Goal: Task Accomplishment & Management: Manage account settings

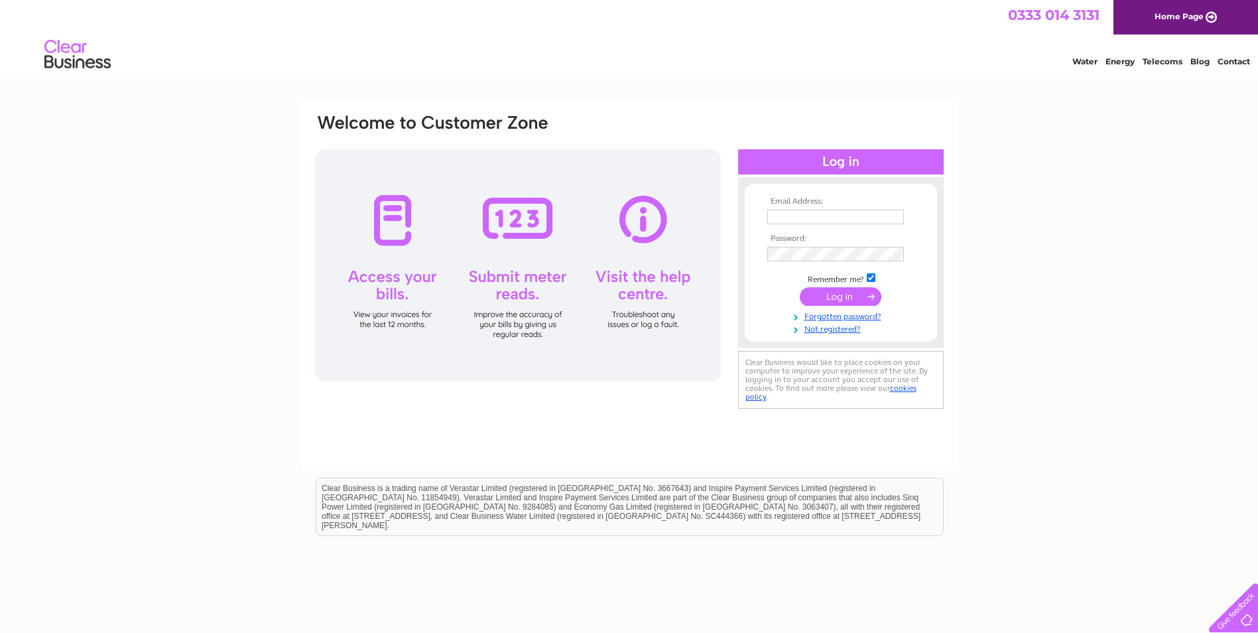
type input "[EMAIL_ADDRESS][DOMAIN_NAME]"
click at [855, 294] on input "submit" at bounding box center [841, 296] width 82 height 19
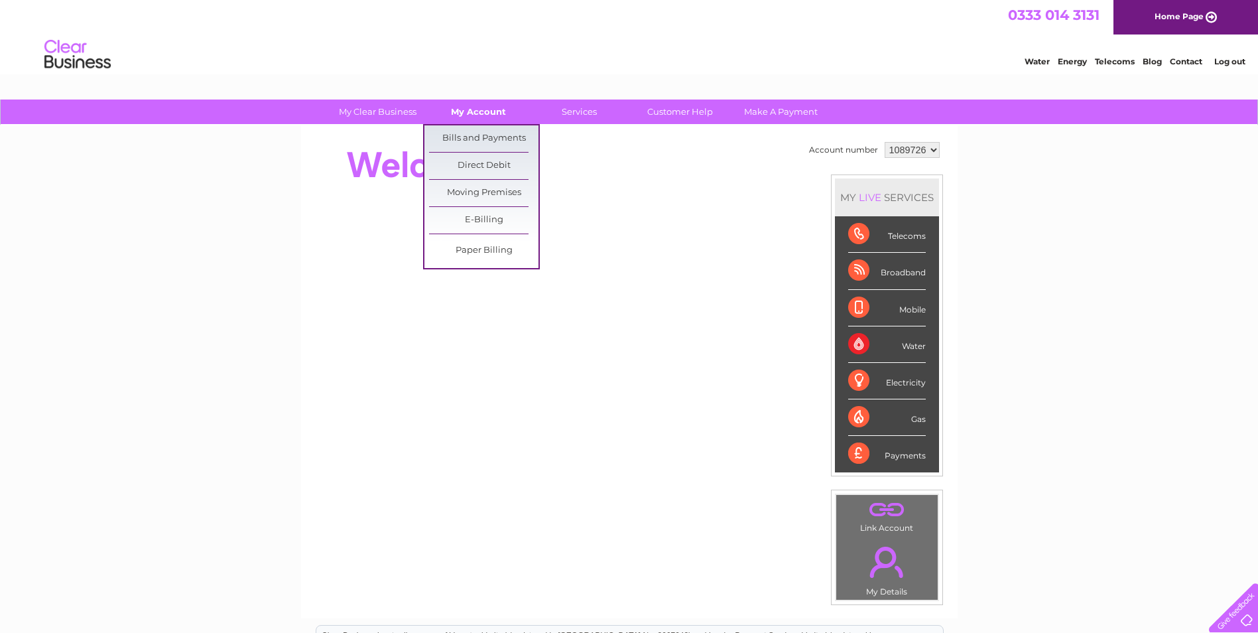
click at [496, 110] on link "My Account" at bounding box center [478, 111] width 109 height 25
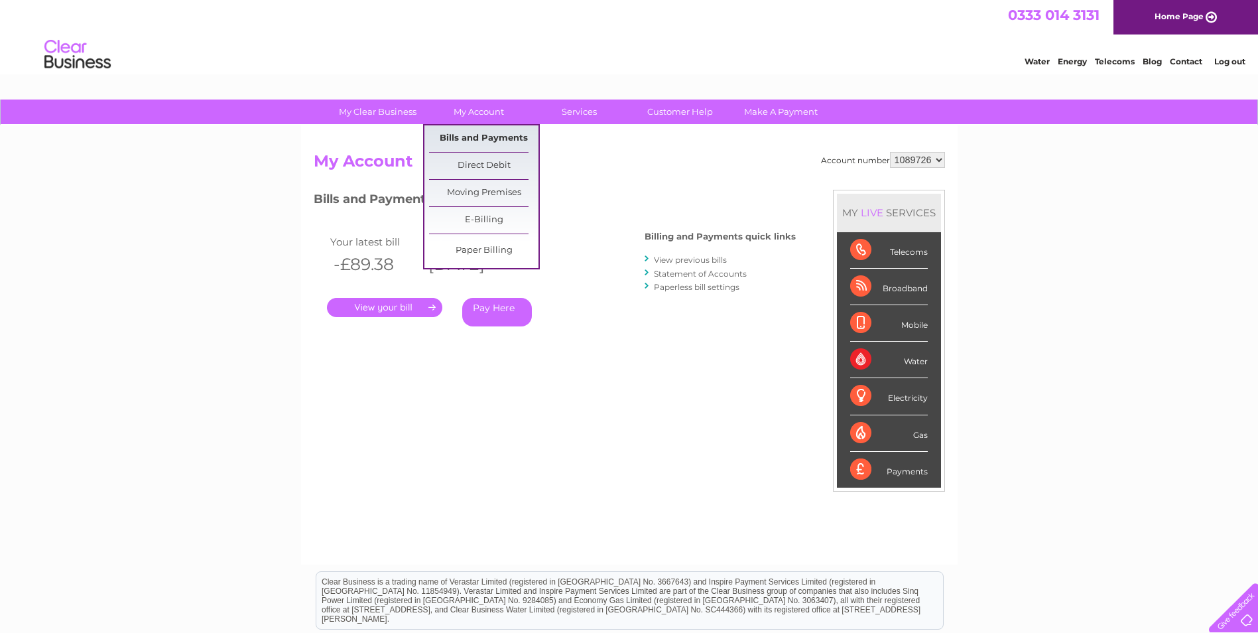
click at [466, 135] on link "Bills and Payments" at bounding box center [483, 138] width 109 height 27
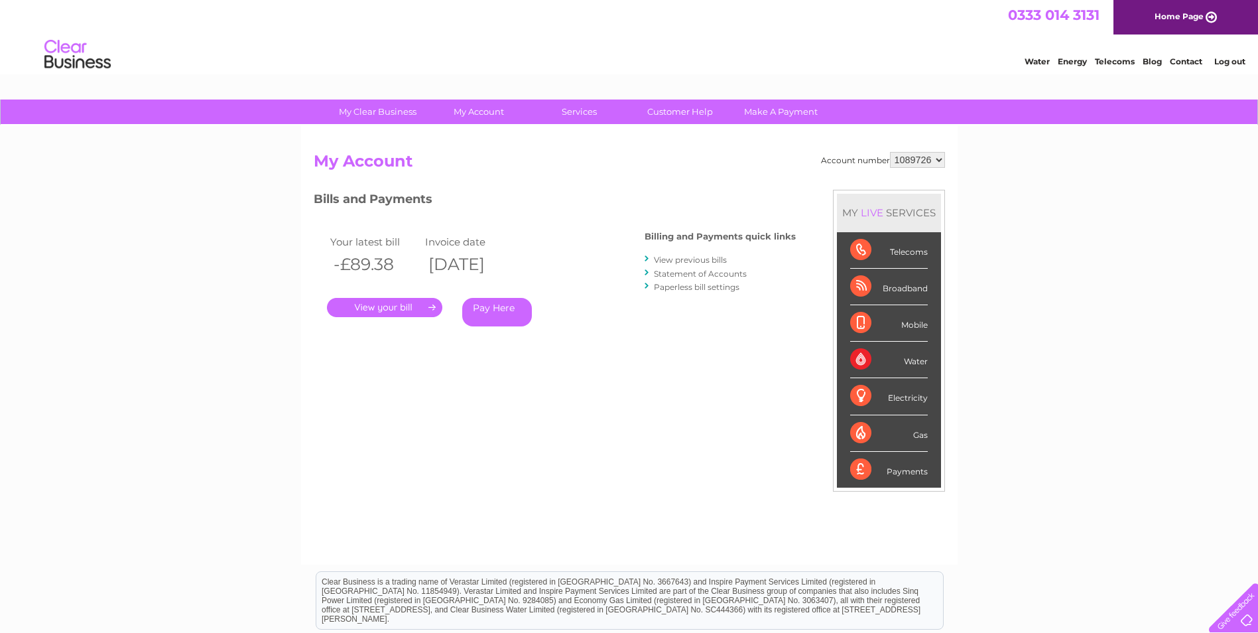
click at [399, 307] on link "." at bounding box center [384, 307] width 115 height 19
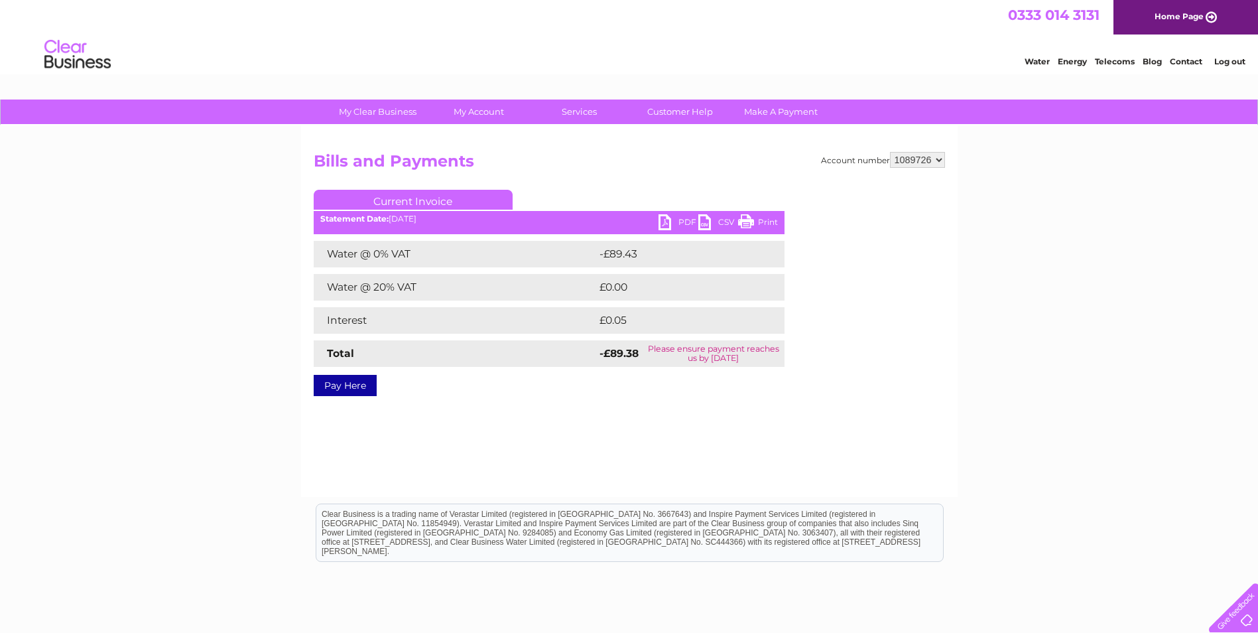
click at [667, 221] on link "PDF" at bounding box center [679, 223] width 40 height 19
click at [1232, 60] on link "Log out" at bounding box center [1229, 61] width 31 height 10
